Goal: Communication & Community: Answer question/provide support

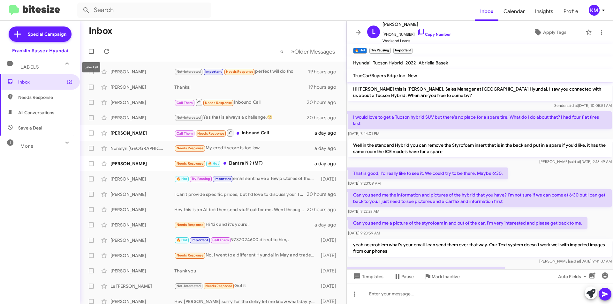
scroll to position [114, 0]
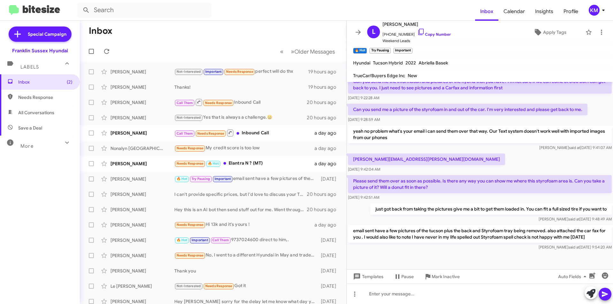
click at [130, 130] on div "[PERSON_NAME]" at bounding box center [142, 133] width 64 height 6
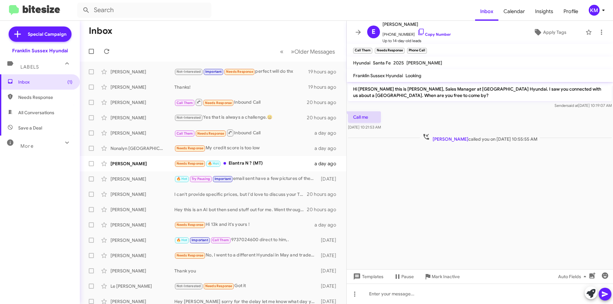
click at [394, 32] on span "[PHONE_NUMBER] Copy Number" at bounding box center [416, 33] width 68 height 10
click at [406, 34] on span "[PHONE_NUMBER] Copy Number" at bounding box center [416, 33] width 68 height 10
drag, startPoint x: 406, startPoint y: 34, endPoint x: 384, endPoint y: 34, distance: 21.4
click at [384, 34] on span "[PHONE_NUMBER] Copy Number" at bounding box center [416, 33] width 68 height 10
copy span "18179481633"
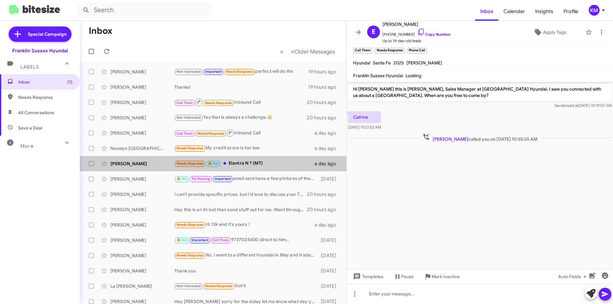
click at [235, 163] on div "Needs Response 🔥 Hot Elantra N ? (MT)" at bounding box center [244, 163] width 140 height 7
